Goal: Information Seeking & Learning: Learn about a topic

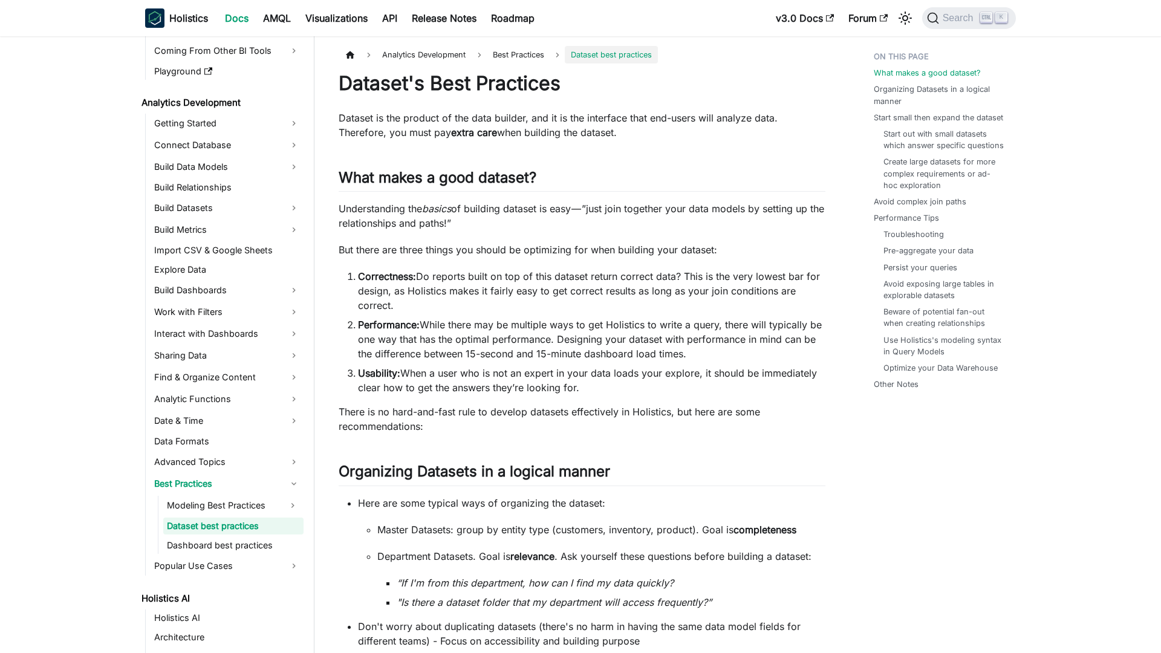
scroll to position [135, 0]
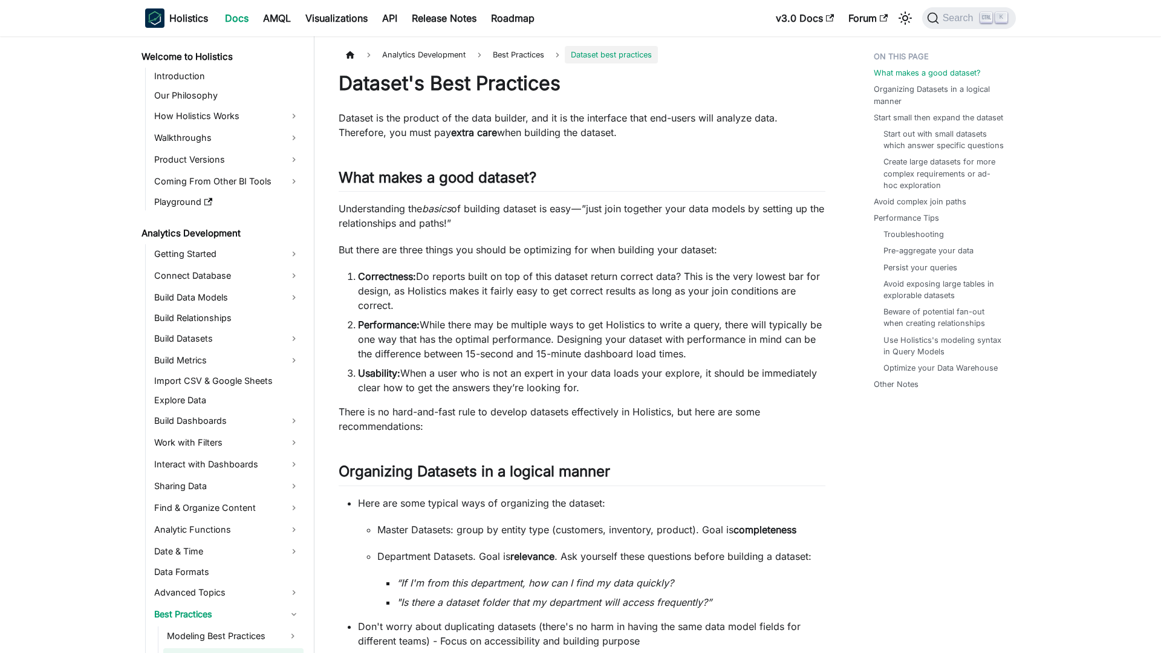
scroll to position [135, 0]
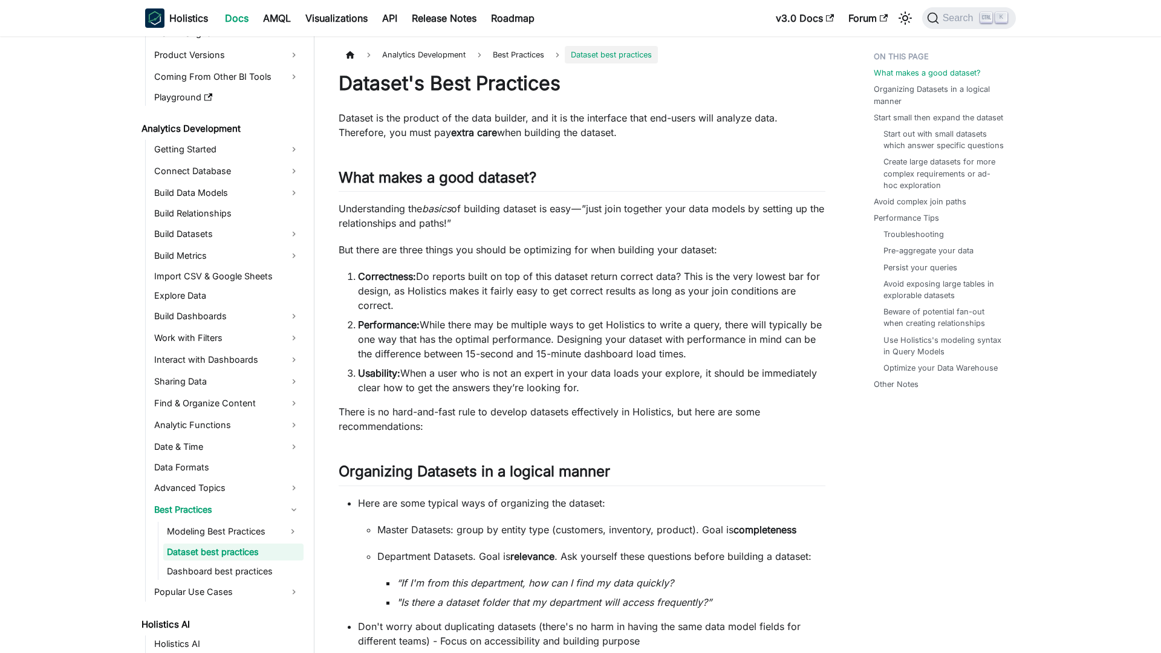
scroll to position [135, 0]
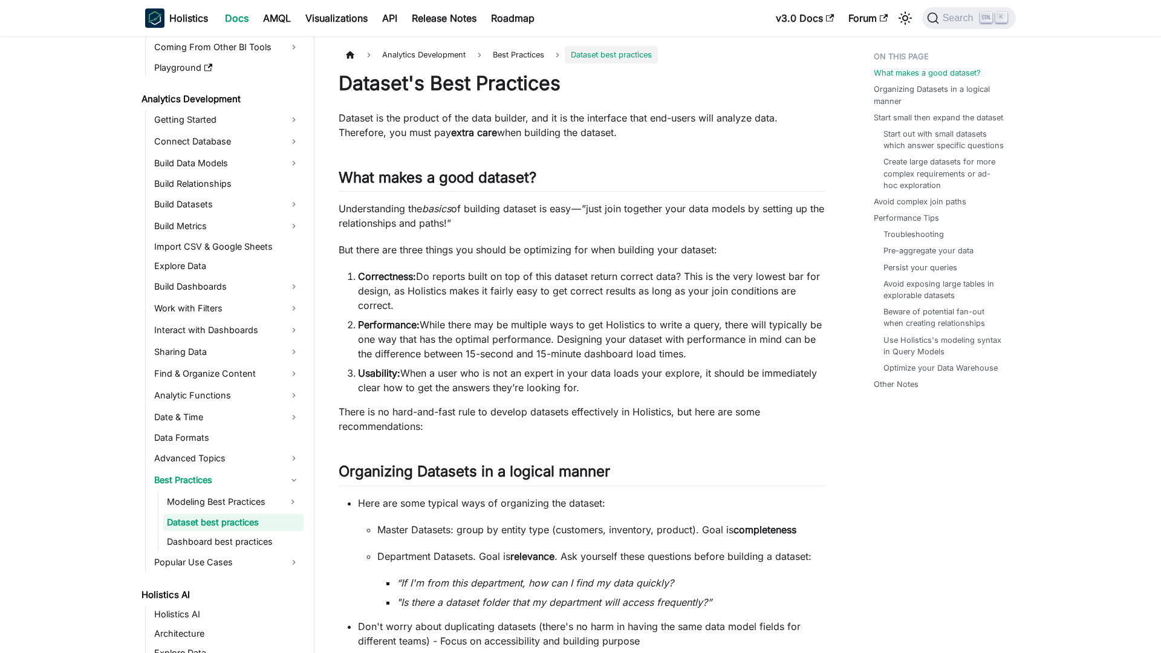
scroll to position [135, 0]
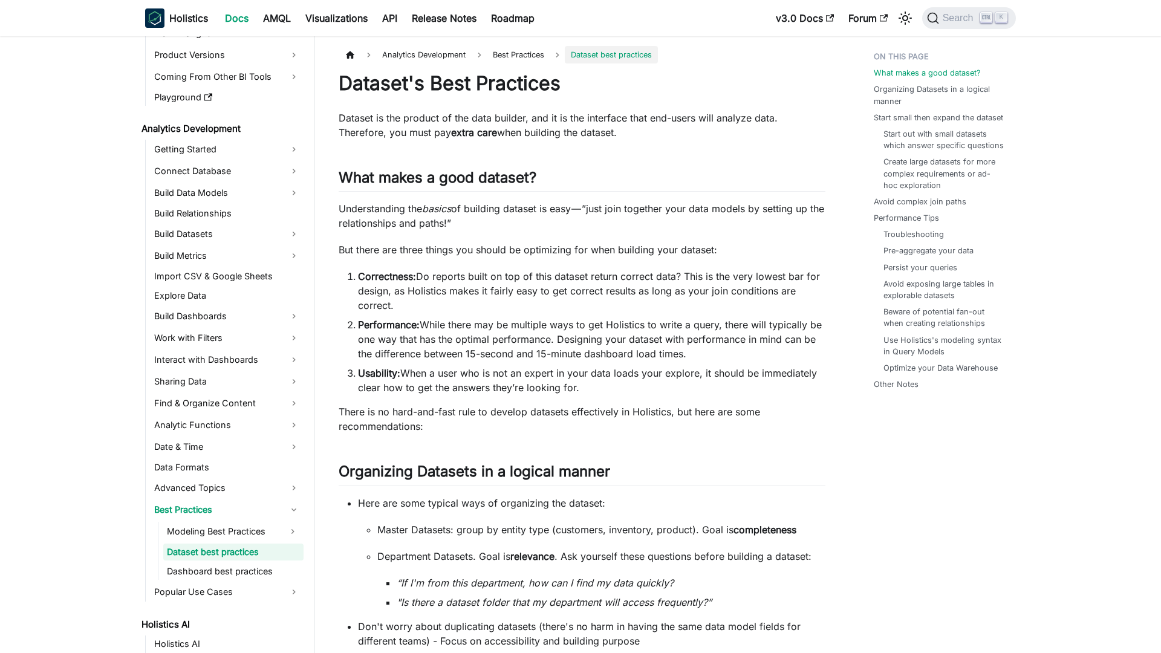
scroll to position [135, 0]
